Goal: Complete application form

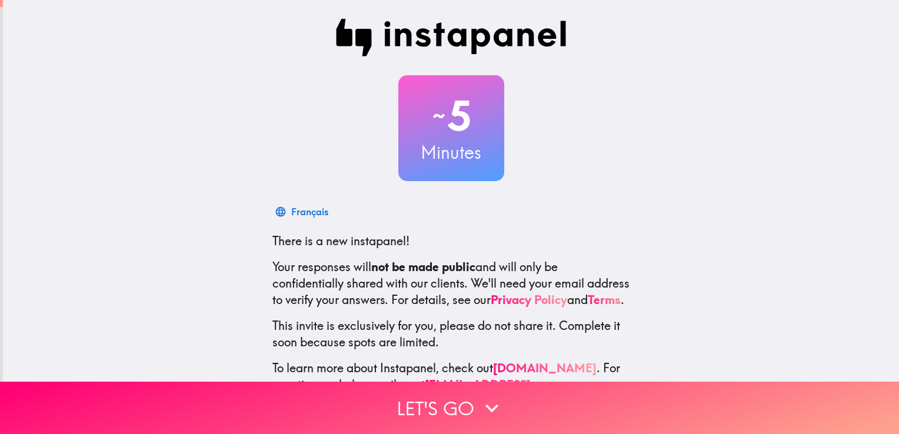
scroll to position [55, 0]
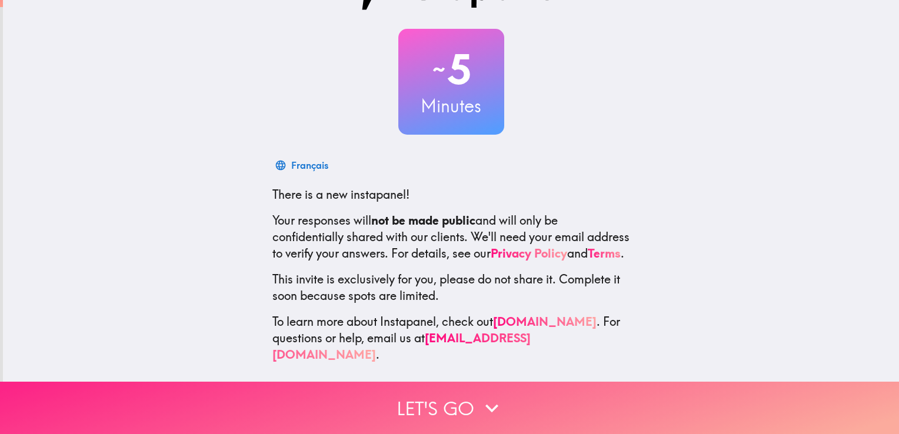
click at [453, 405] on button "Let's go" at bounding box center [449, 408] width 899 height 52
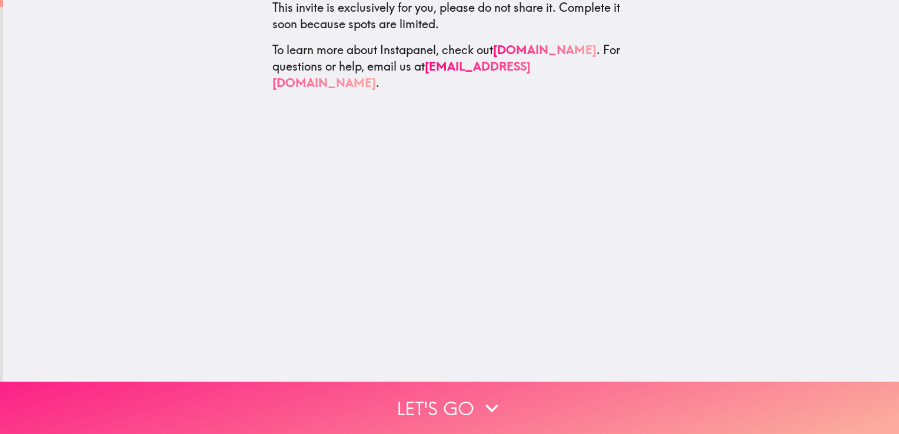
scroll to position [0, 0]
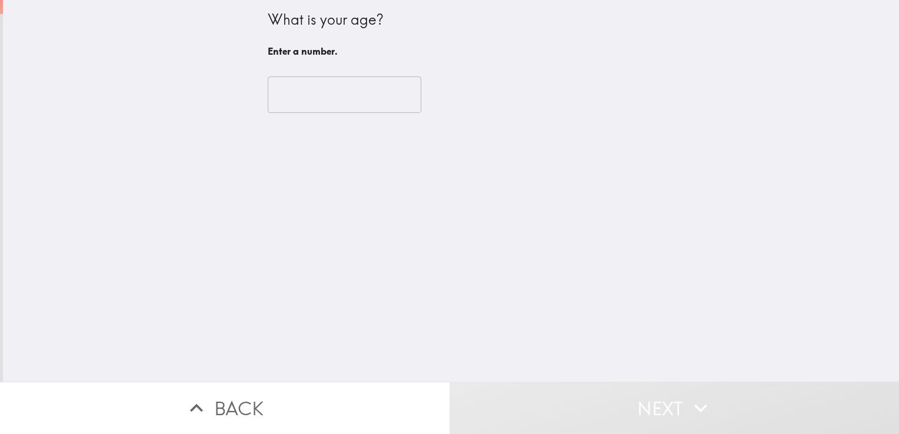
click at [379, 97] on input "number" at bounding box center [345, 95] width 154 height 36
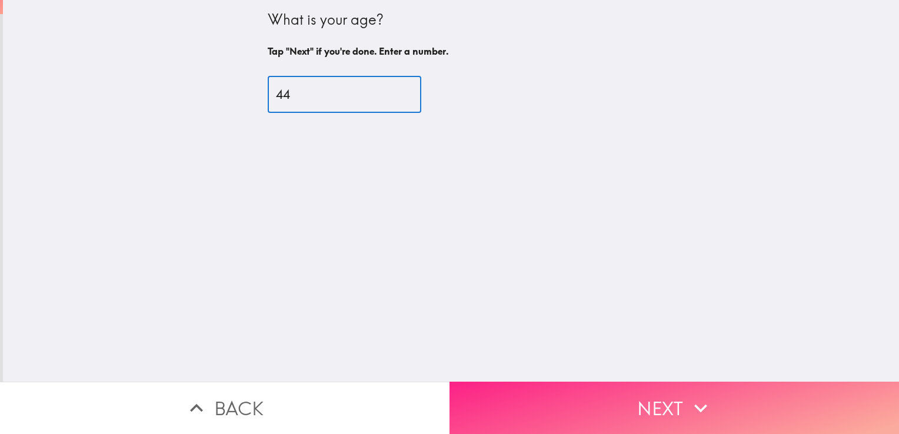
type input "44"
click at [650, 400] on button "Next" at bounding box center [675, 408] width 450 height 52
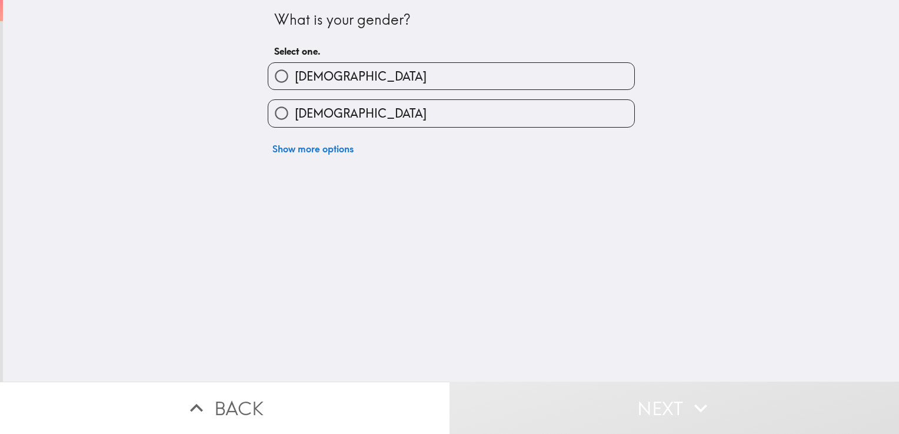
click at [388, 119] on label "[DEMOGRAPHIC_DATA]" at bounding box center [451, 113] width 366 height 26
click at [295, 119] on input "[DEMOGRAPHIC_DATA]" at bounding box center [281, 113] width 26 height 26
radio input "true"
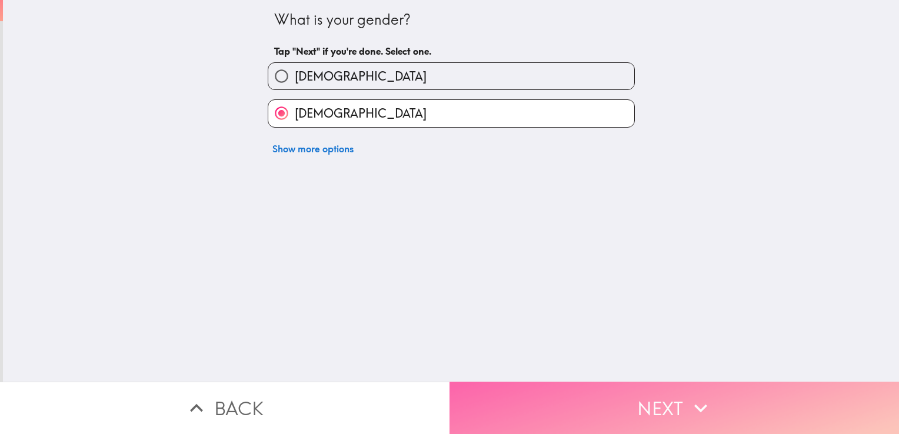
click at [631, 389] on button "Next" at bounding box center [675, 408] width 450 height 52
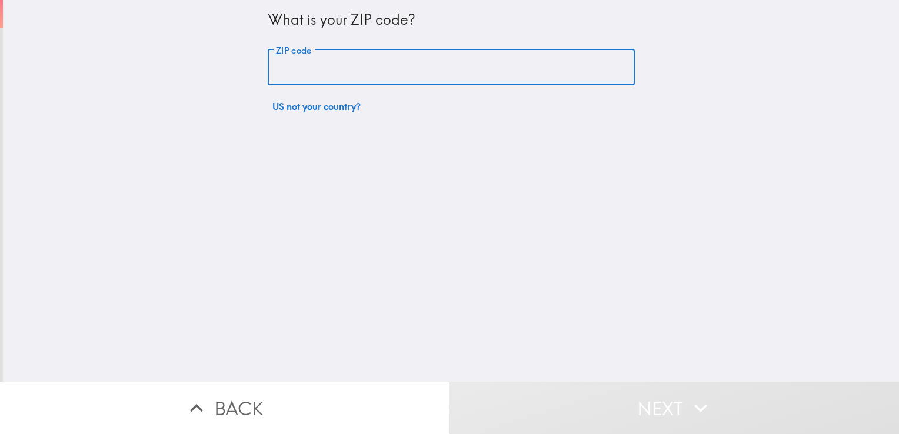
click at [313, 67] on input "ZIP code" at bounding box center [451, 67] width 367 height 36
type input "11219"
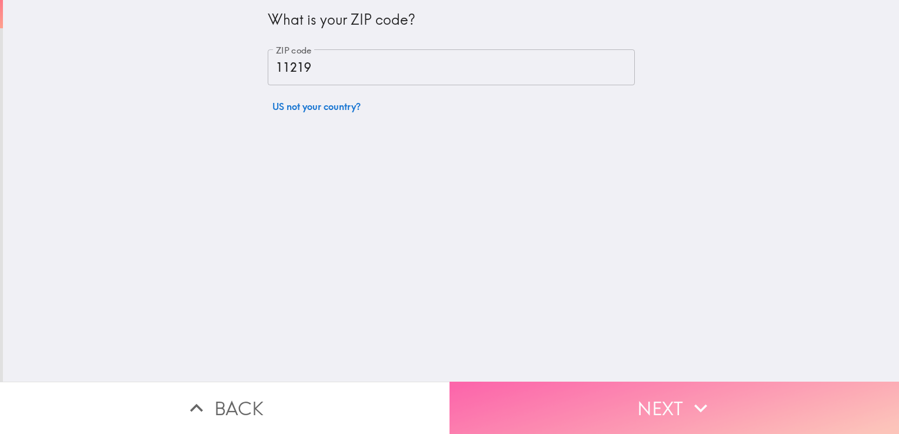
click at [718, 401] on button "Next" at bounding box center [675, 408] width 450 height 52
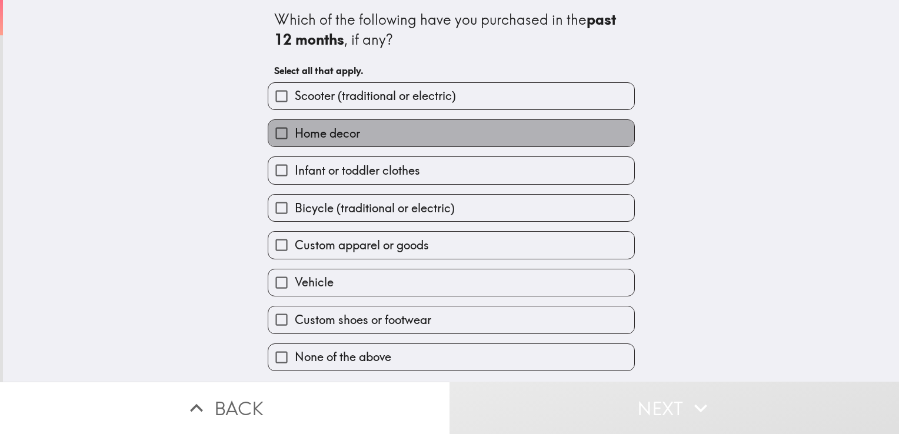
click at [443, 129] on label "Home decor" at bounding box center [451, 133] width 366 height 26
click at [295, 129] on input "Home decor" at bounding box center [281, 133] width 26 height 26
checkbox input "true"
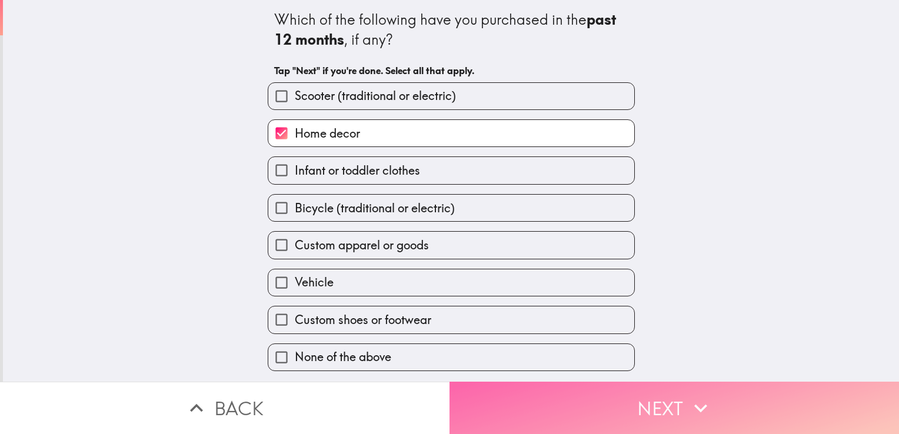
click at [709, 396] on icon "button" at bounding box center [701, 409] width 26 height 26
